Goal: Navigation & Orientation: Find specific page/section

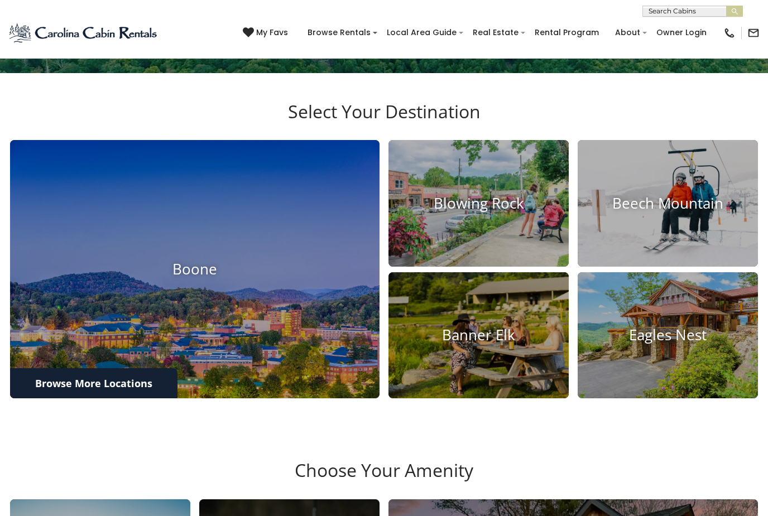
scroll to position [310, 0]
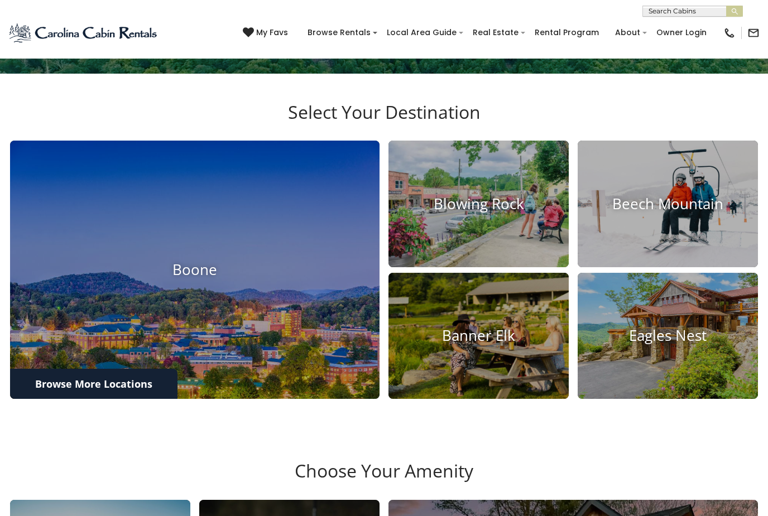
click at [664, 395] on img at bounding box center [668, 336] width 180 height 126
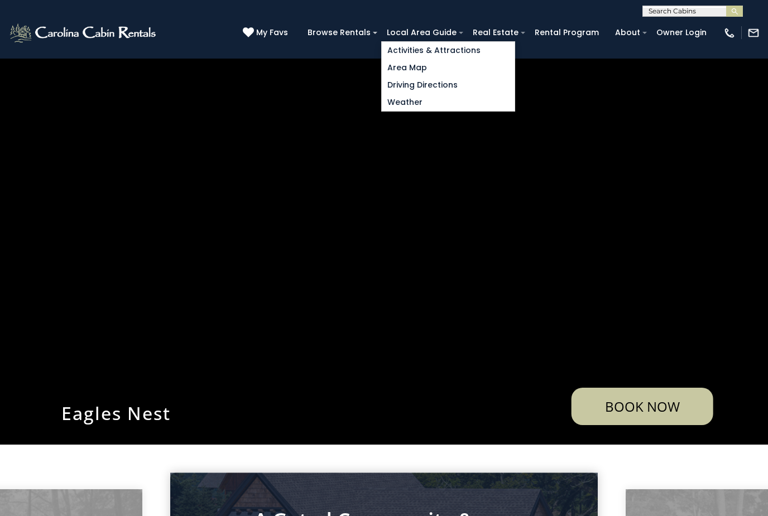
click at [481, 50] on link "Activities & Attractions" at bounding box center [448, 50] width 133 height 17
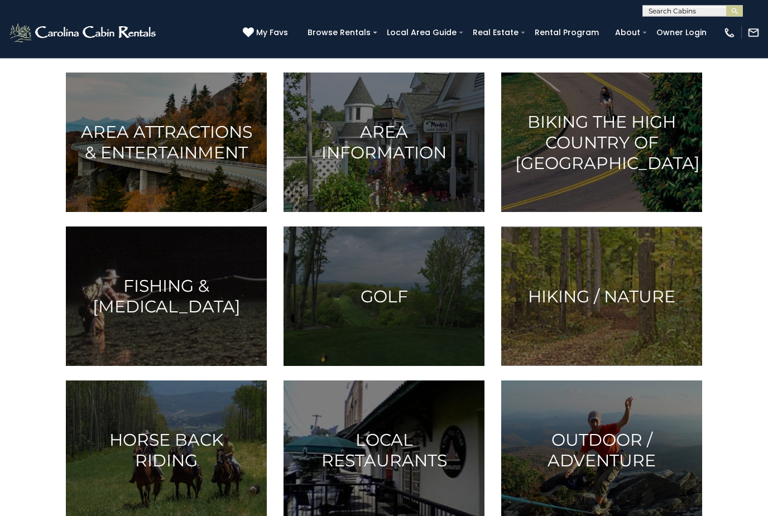
scroll to position [265, 0]
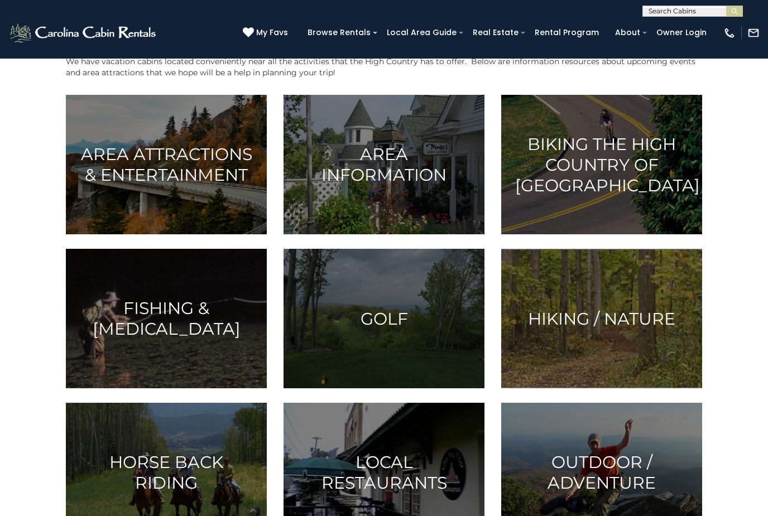
click at [207, 166] on h3 "Area Attractions & Entertainment" at bounding box center [166, 164] width 173 height 41
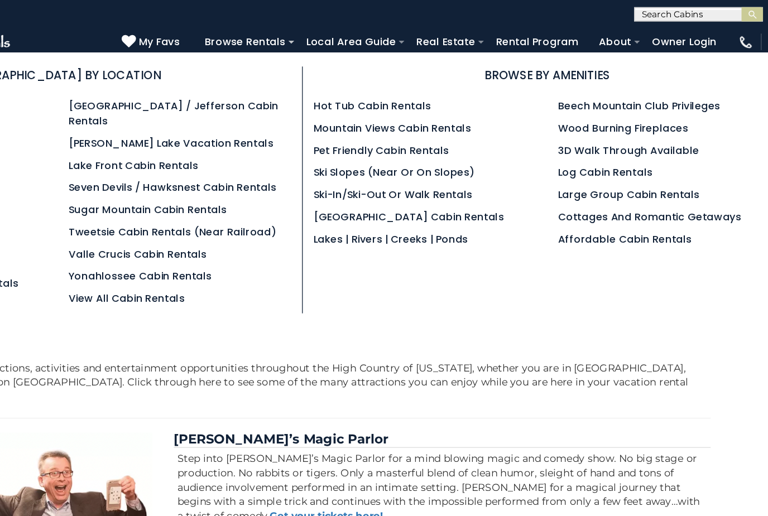
click at [392, 102] on link "Mountain Views Cabin Rentals" at bounding box center [453, 99] width 123 height 11
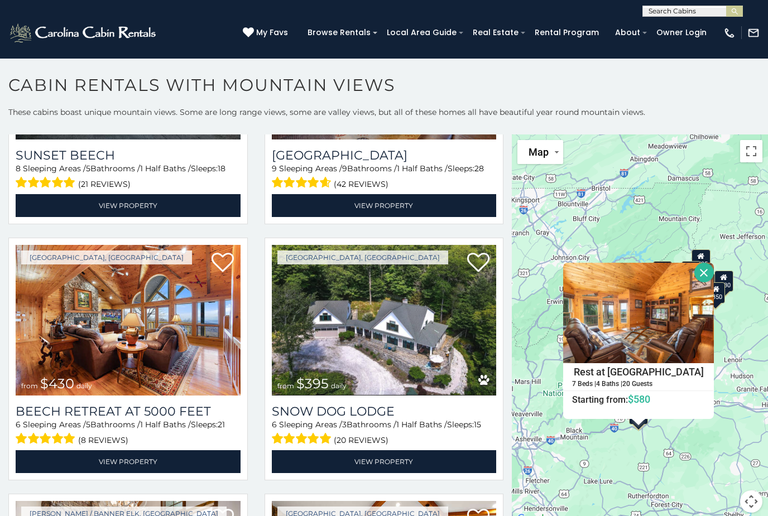
scroll to position [2739, 0]
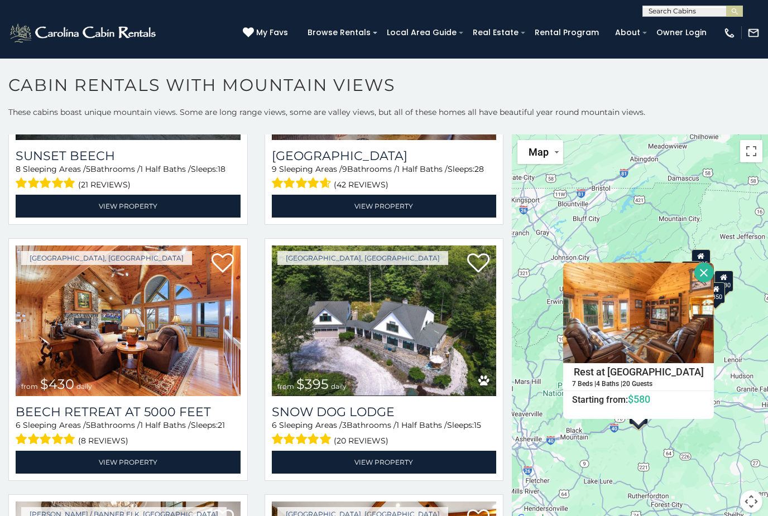
click at [714, 271] on button "Close" at bounding box center [704, 273] width 20 height 20
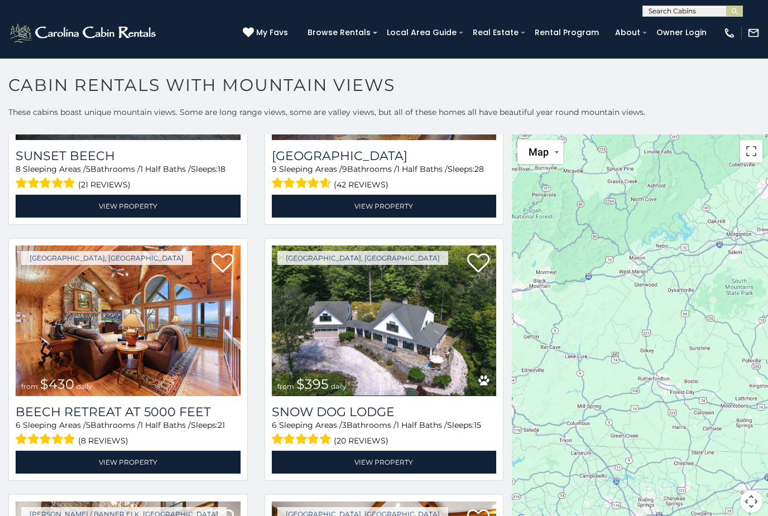
scroll to position [0, 0]
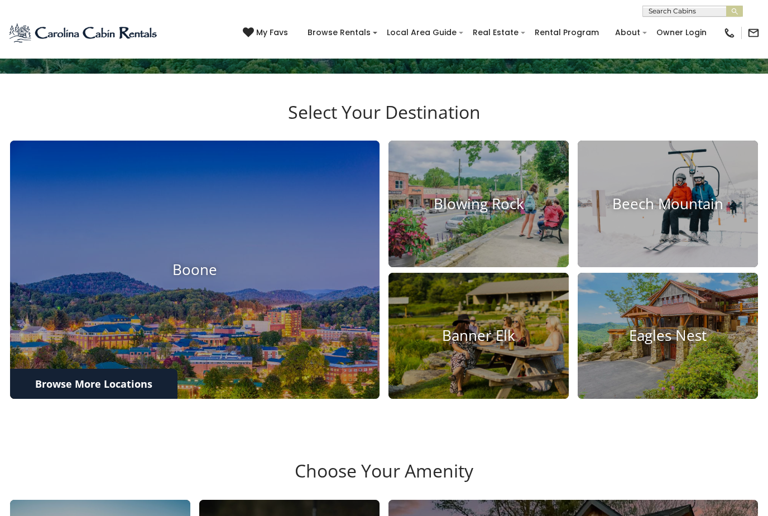
scroll to position [2, 0]
